Goal: Information Seeking & Learning: Learn about a topic

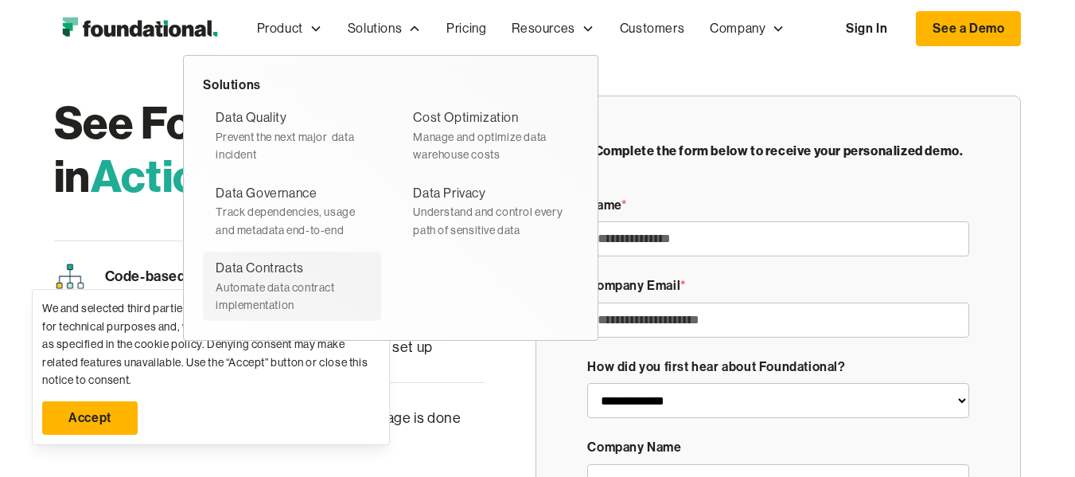
click at [244, 291] on div "Automate data contract implementation" at bounding box center [292, 297] width 153 height 36
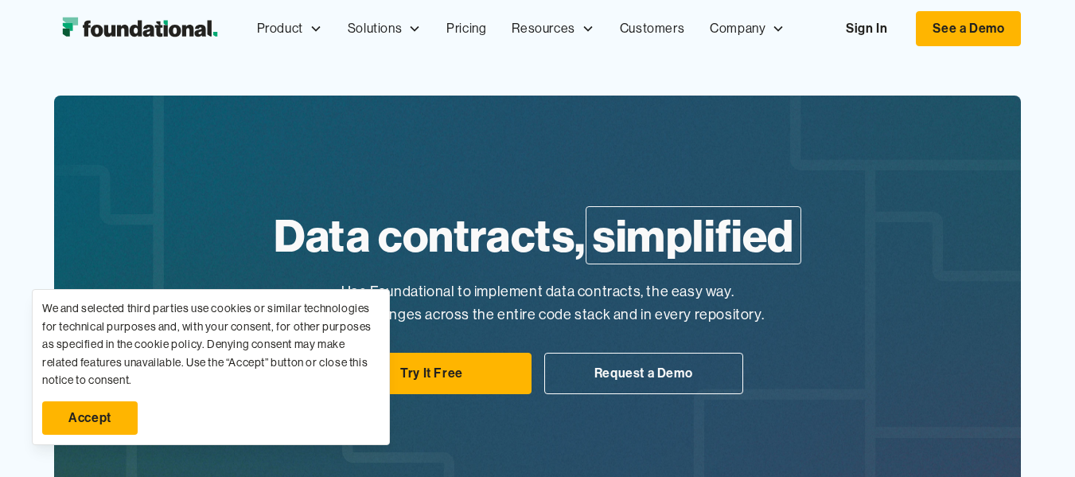
click at [81, 425] on link "Accept" at bounding box center [90, 417] width 96 height 33
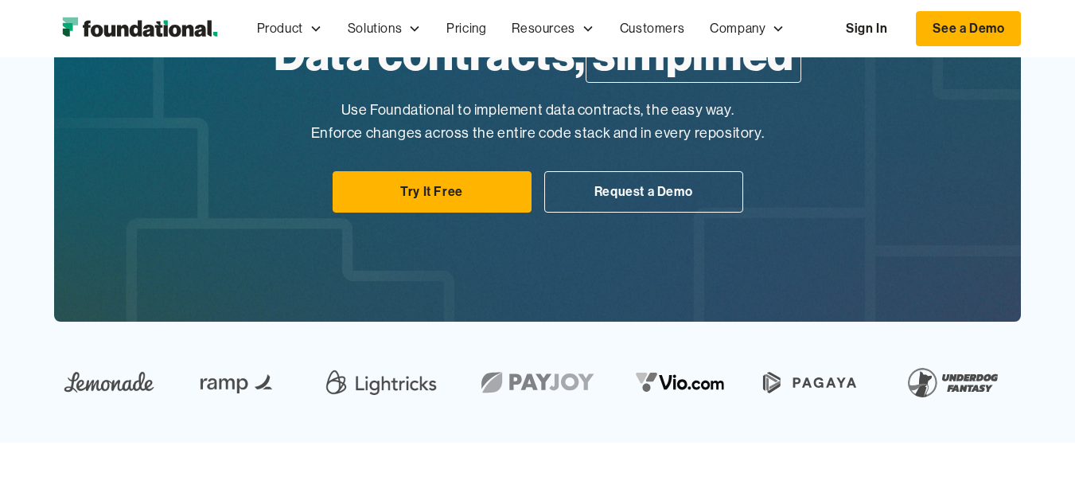
scroll to position [166, 0]
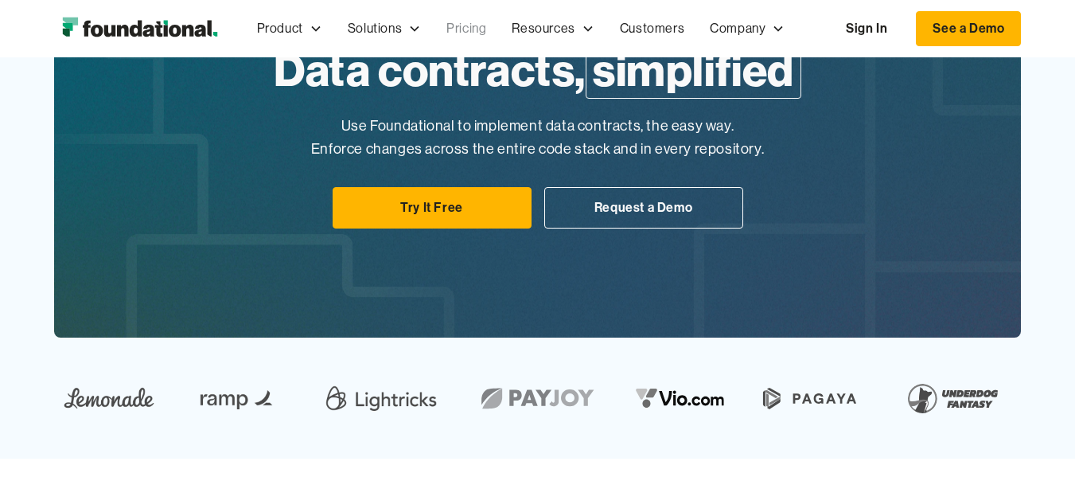
click at [443, 23] on link "Pricing" at bounding box center [466, 28] width 65 height 53
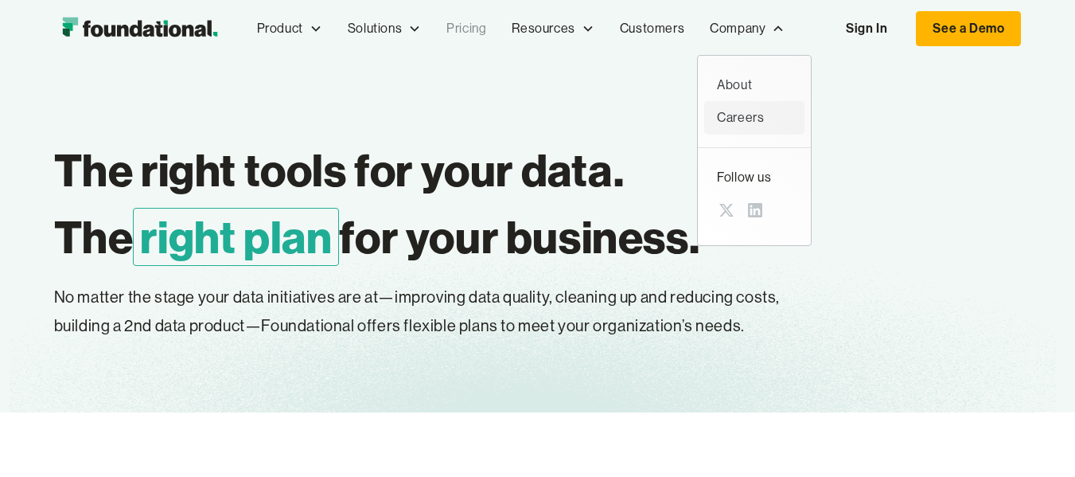
click at [737, 111] on div "Careers" at bounding box center [754, 117] width 75 height 21
